Goal: Information Seeking & Learning: Learn about a topic

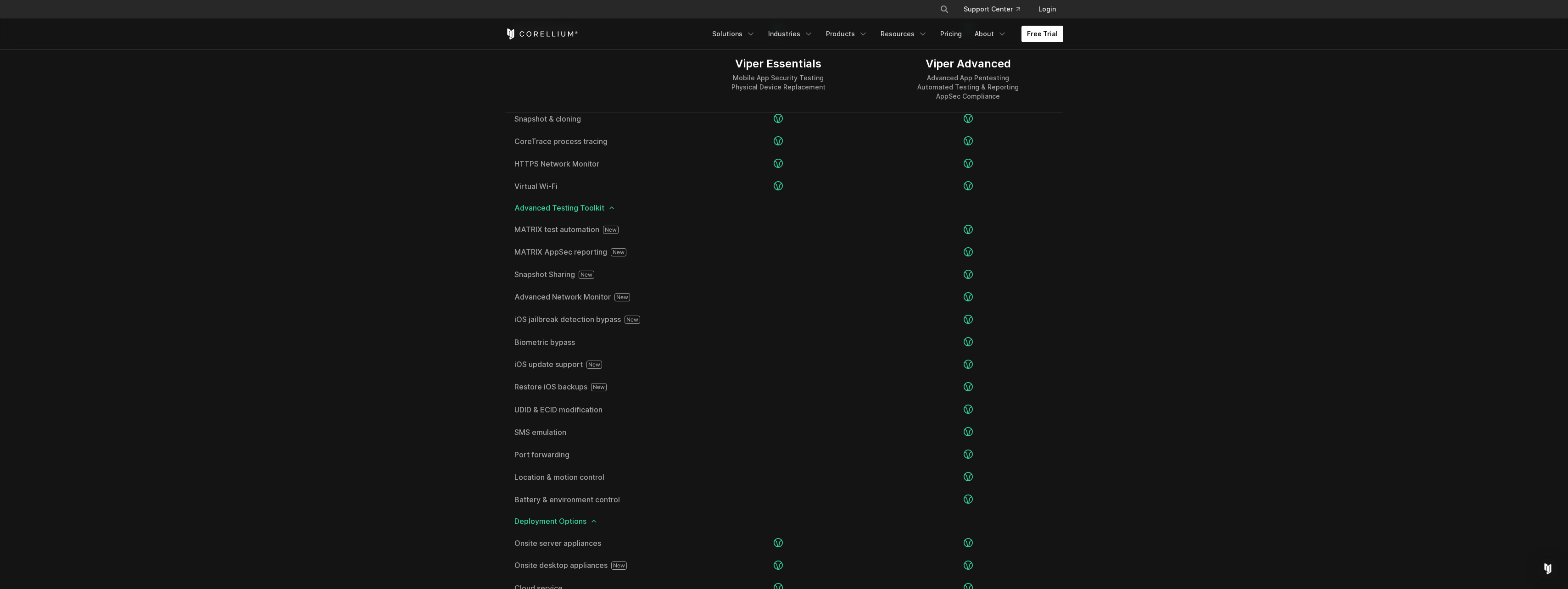
scroll to position [1651, 0]
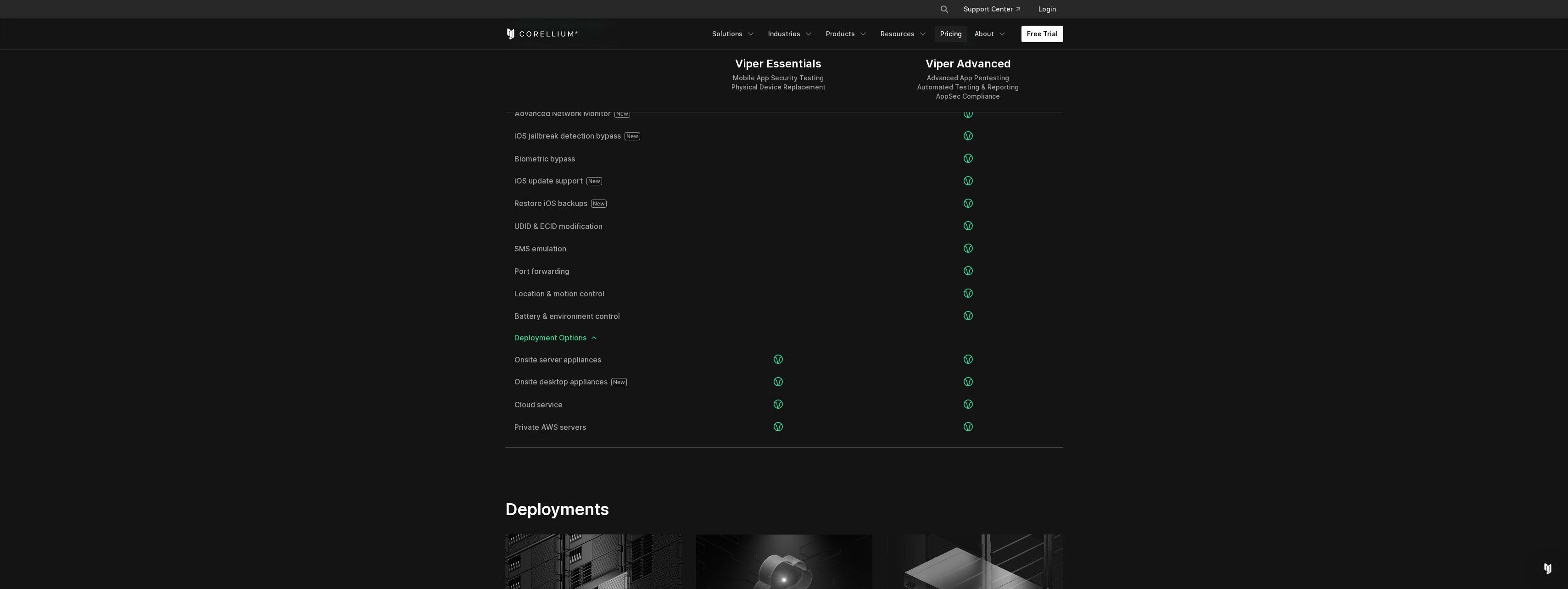
click at [954, 40] on link "Pricing" at bounding box center [951, 33] width 33 height 16
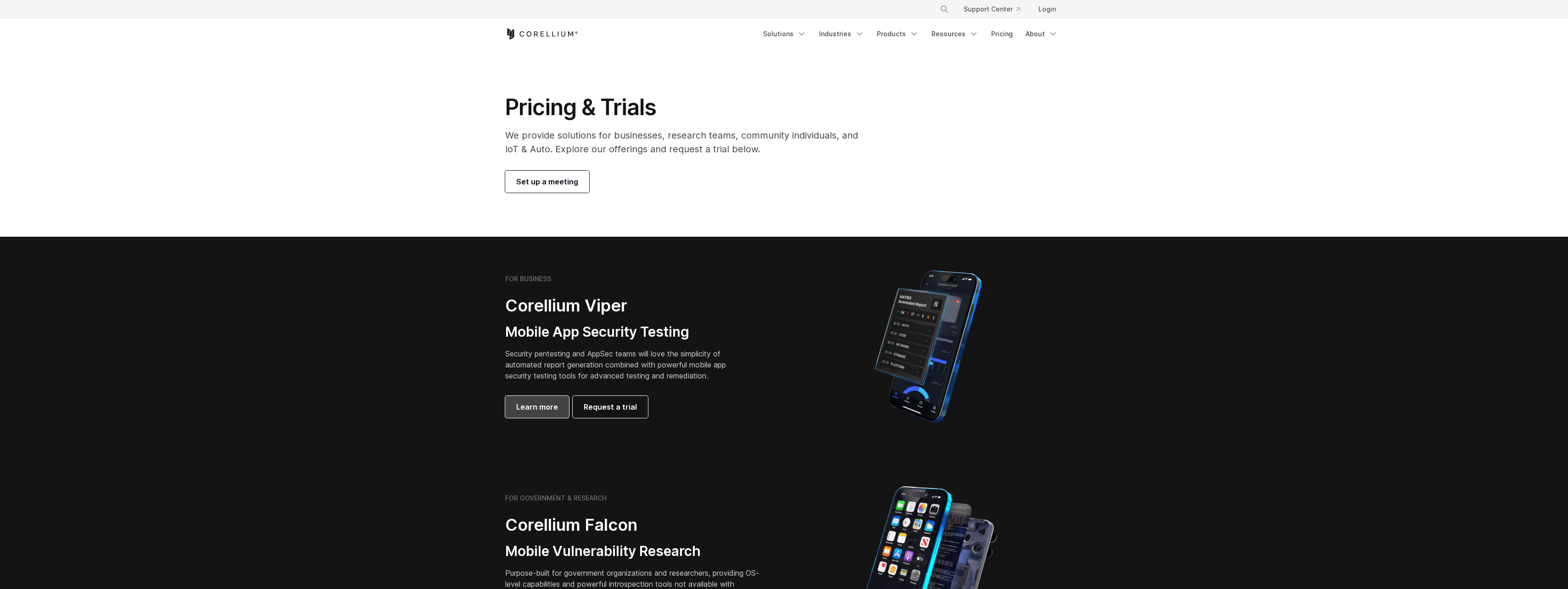
click at [562, 403] on link "Learn more" at bounding box center [537, 407] width 64 height 22
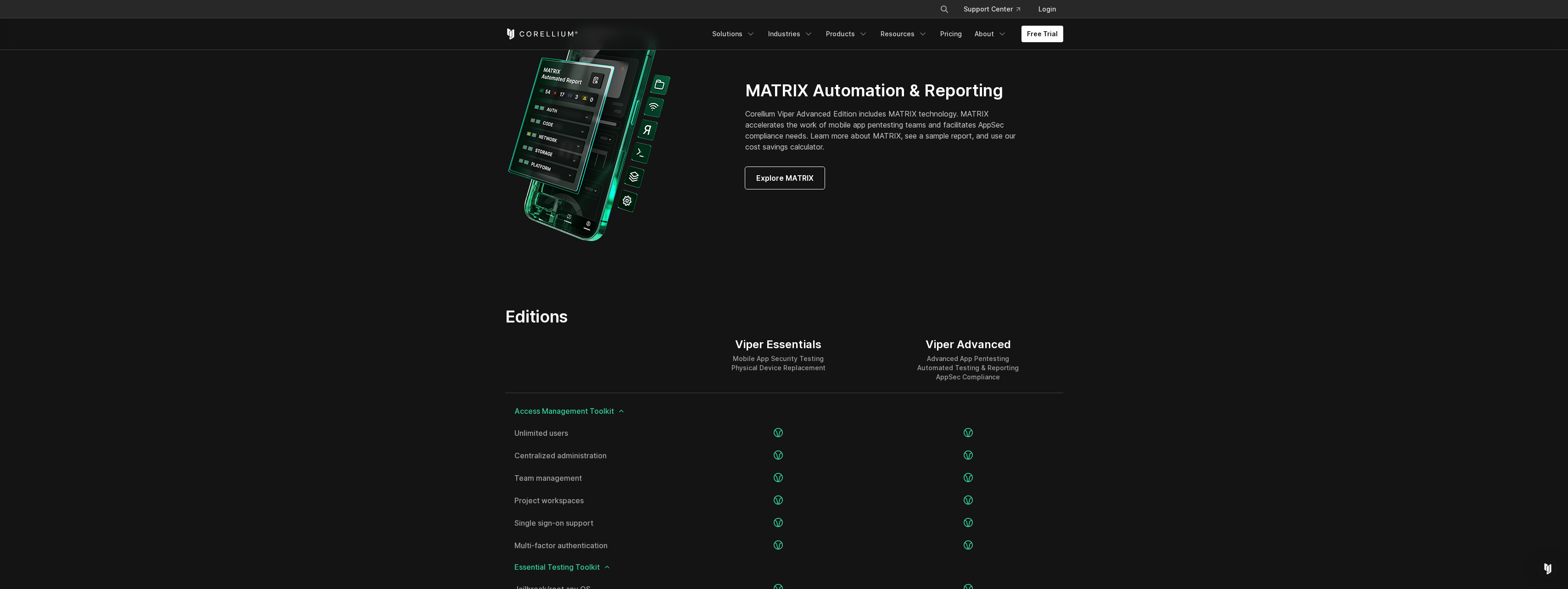
scroll to position [826, 0]
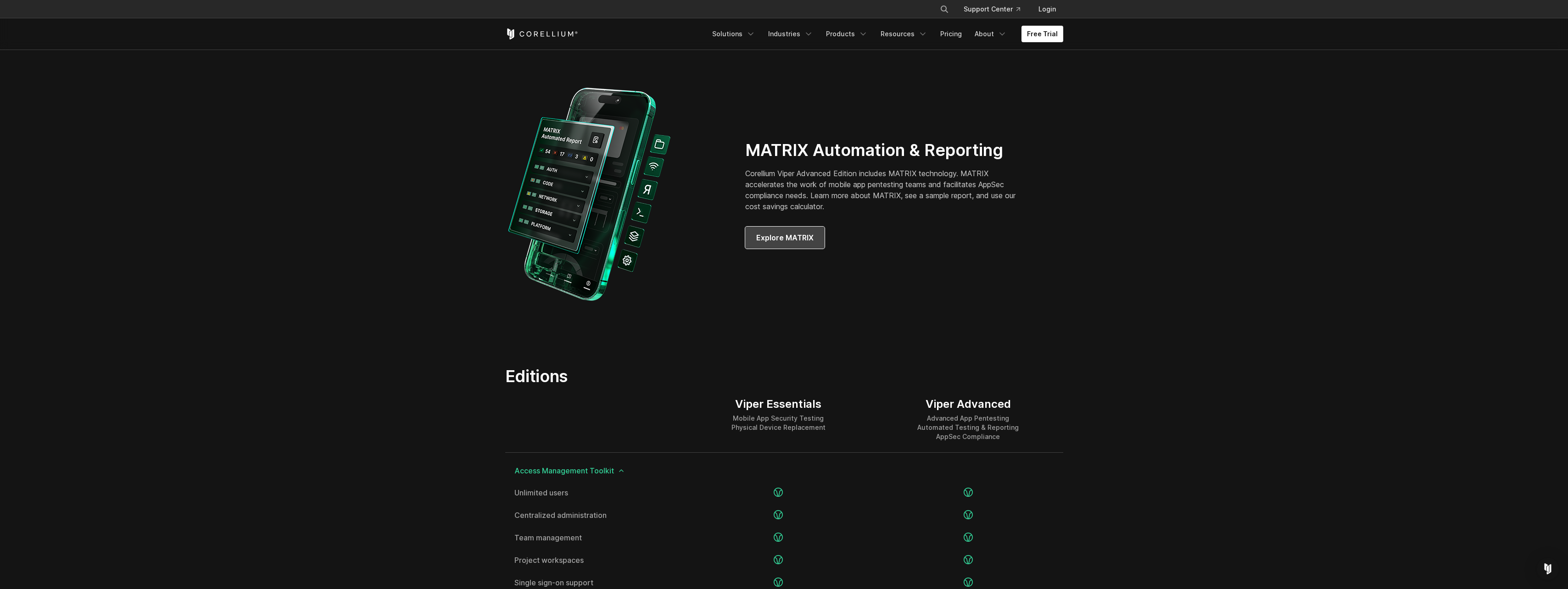
click at [805, 241] on span "Explore MATRIX" at bounding box center [785, 237] width 57 height 11
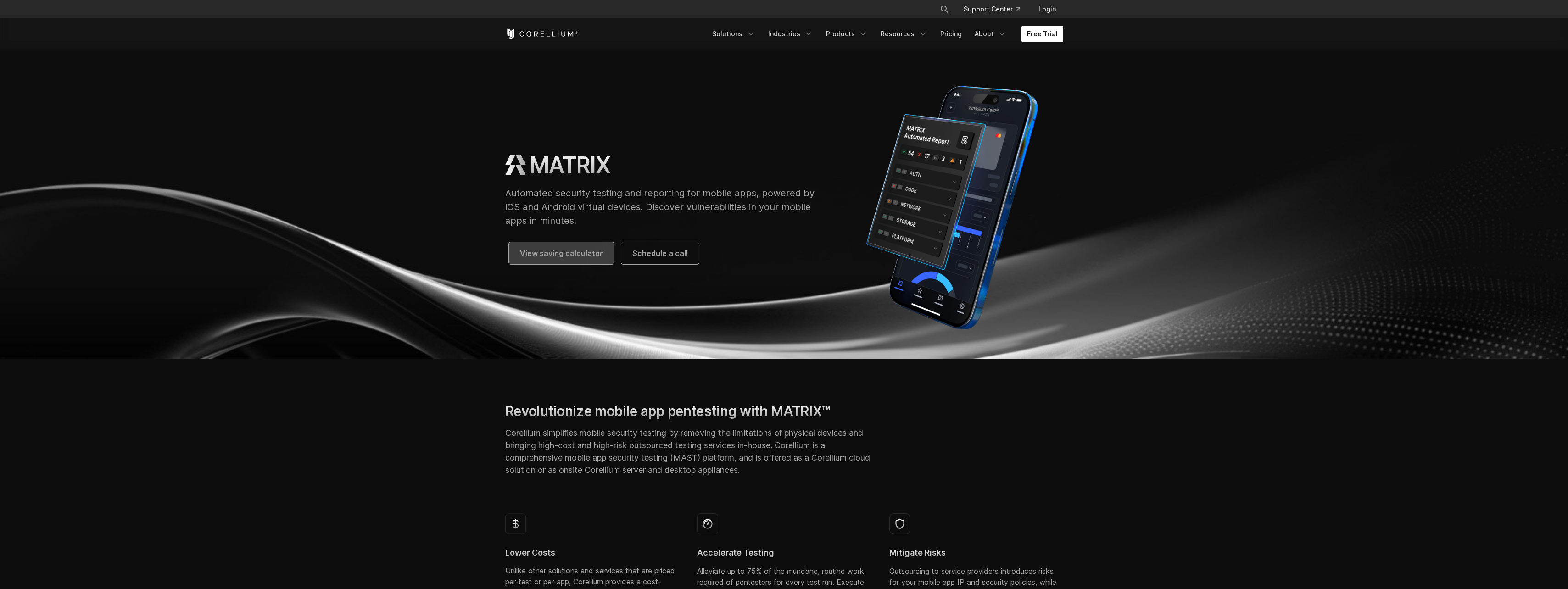
click at [579, 254] on span "View saving calculator" at bounding box center [561, 253] width 83 height 11
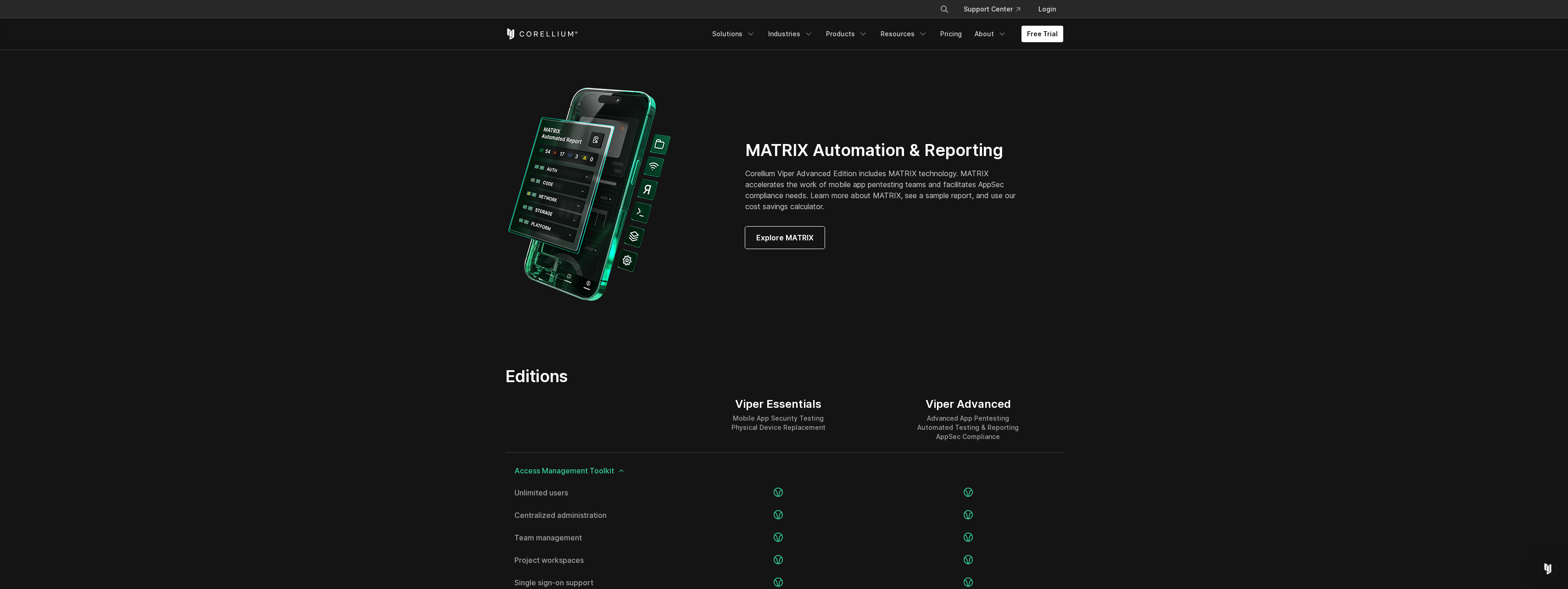
click at [276, 226] on section "MATRIX Automation & Reporting Corellium Viper Advanced Edition includes MATRIX …" at bounding box center [784, 194] width 1568 height 284
